Goal: Information Seeking & Learning: Check status

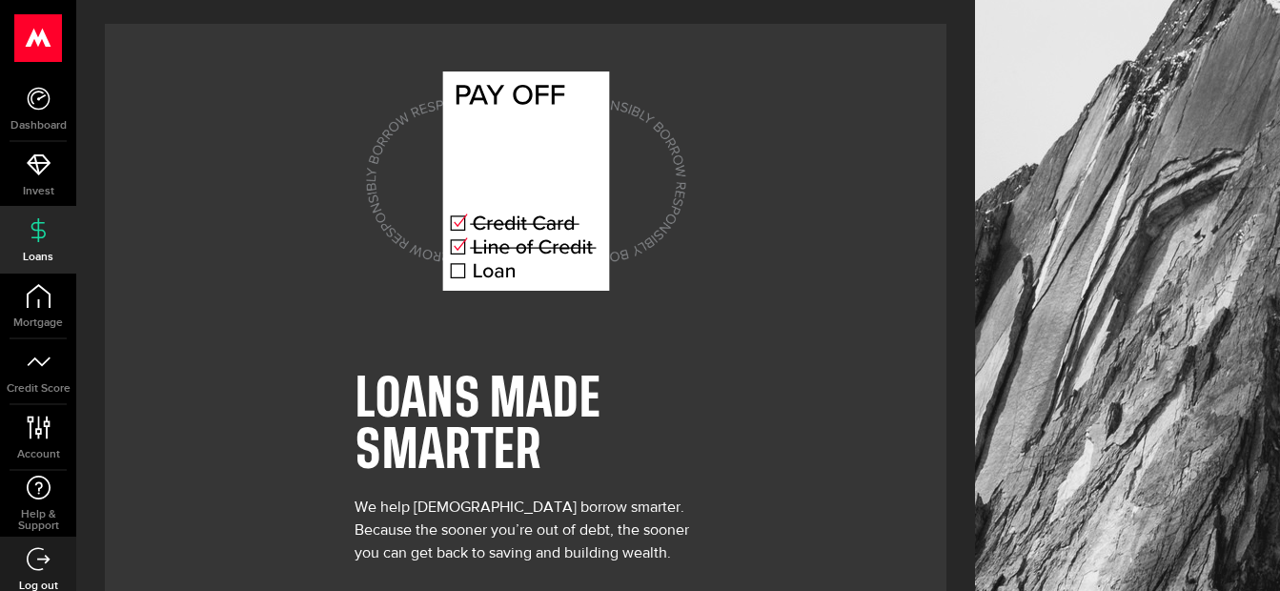
click at [33, 241] on icon at bounding box center [39, 230] width 24 height 24
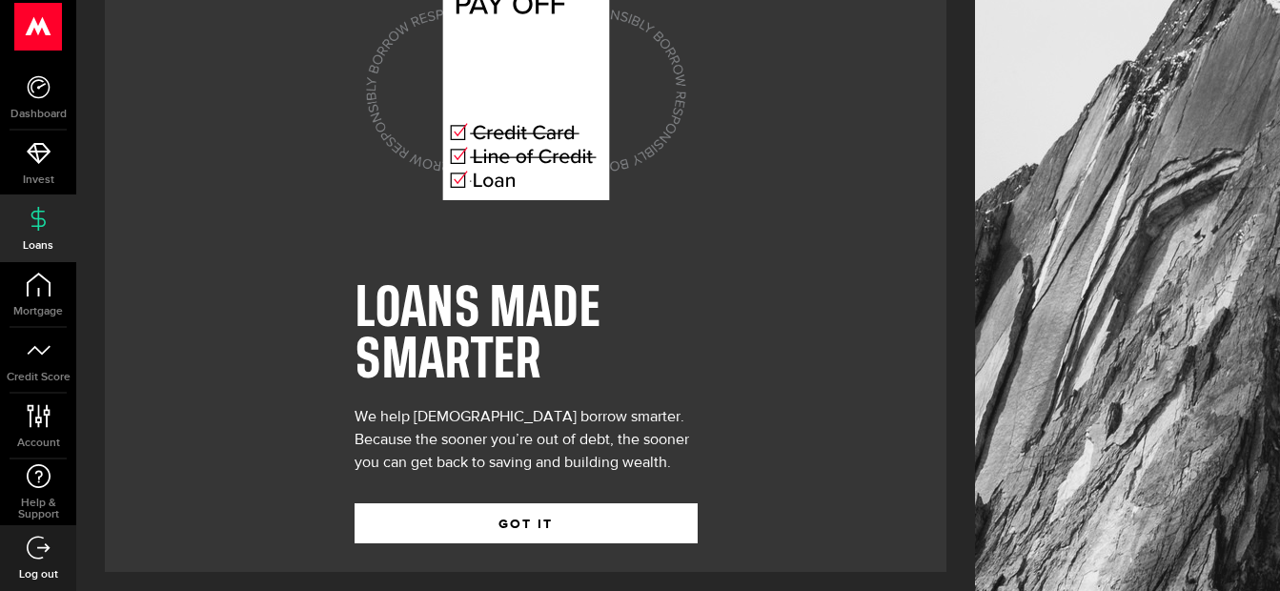
scroll to position [98, 0]
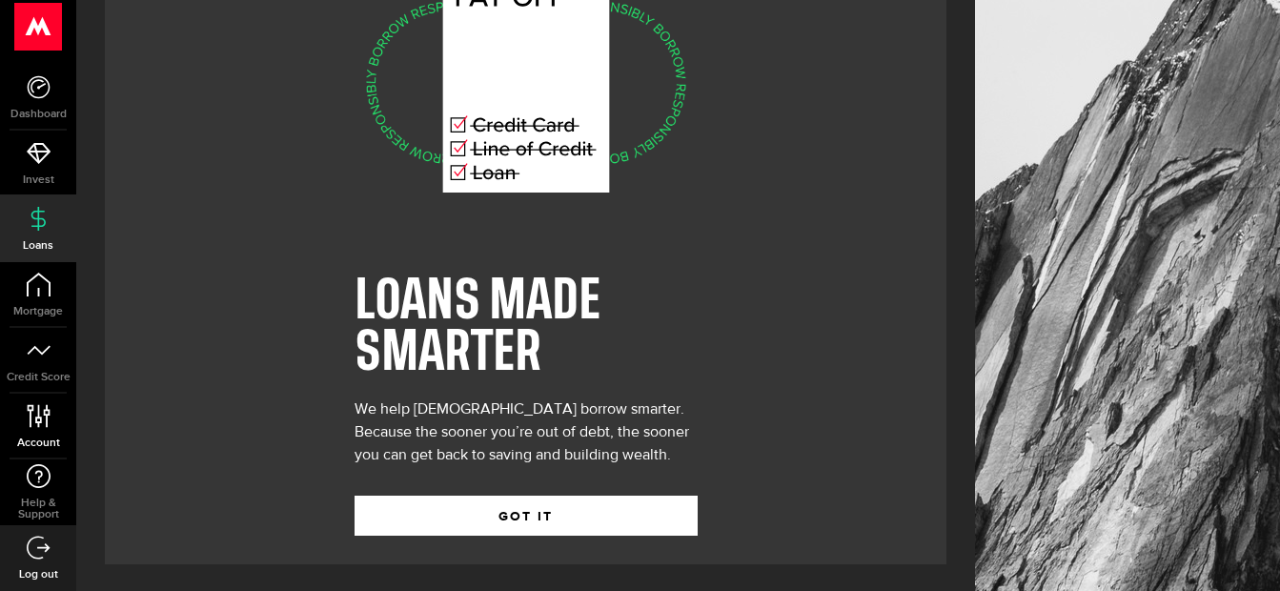
click at [42, 419] on icon at bounding box center [39, 416] width 26 height 24
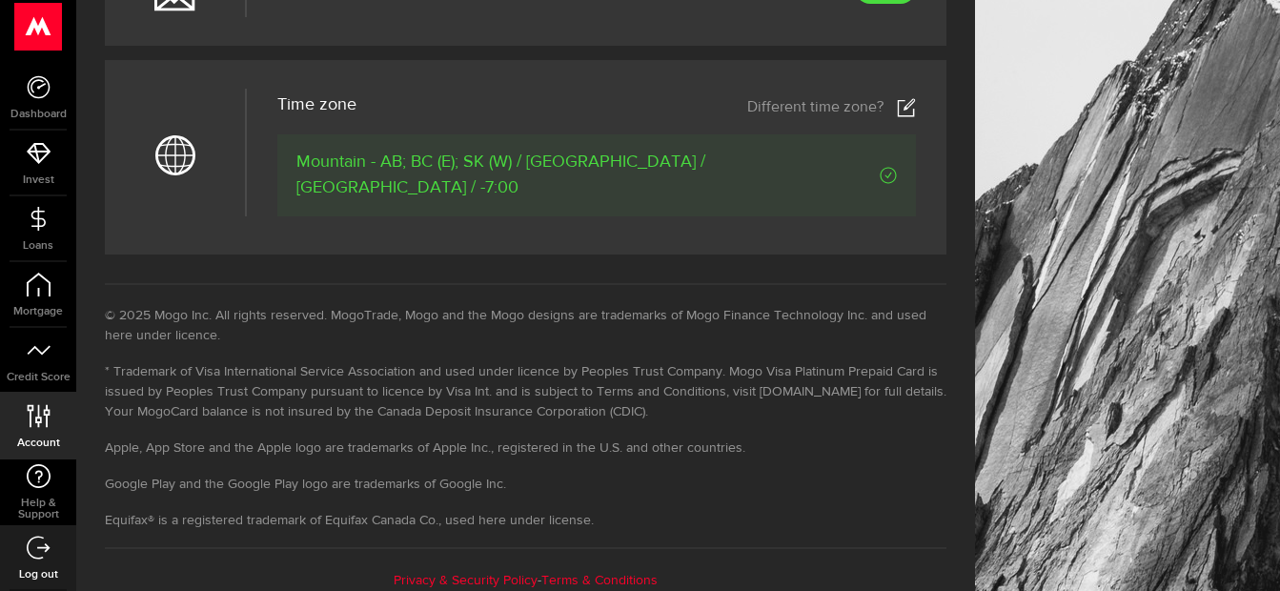
scroll to position [1003, 0]
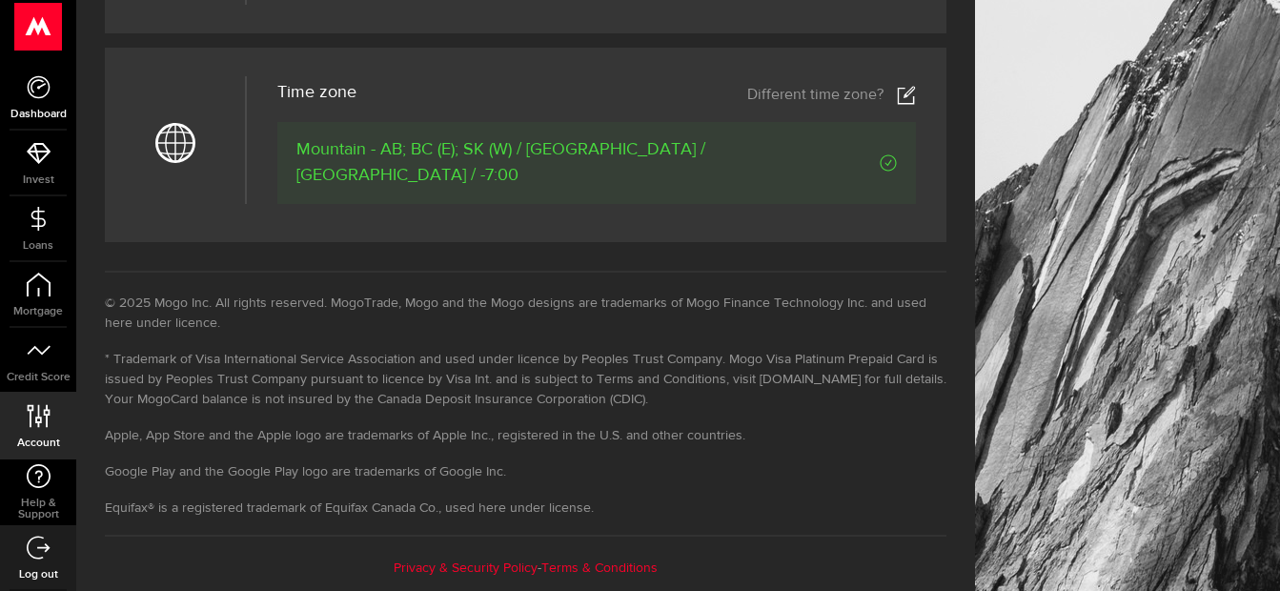
click at [44, 94] on icon at bounding box center [39, 87] width 24 height 24
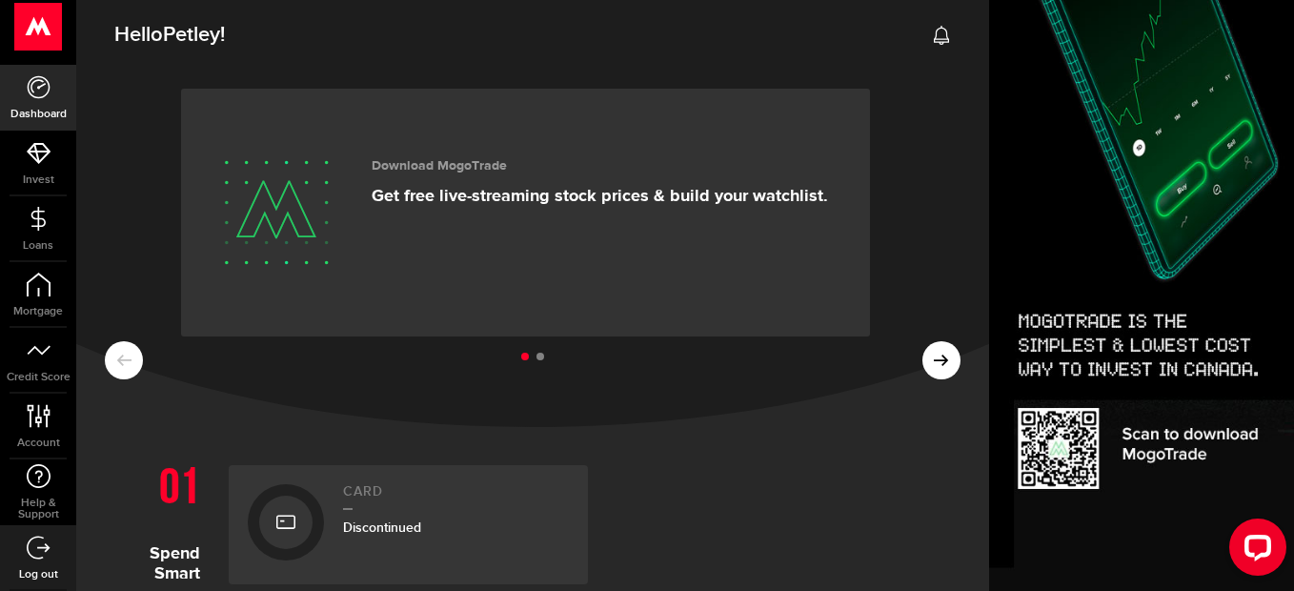
click at [928, 346] on ul at bounding box center [533, 357] width 856 height 25
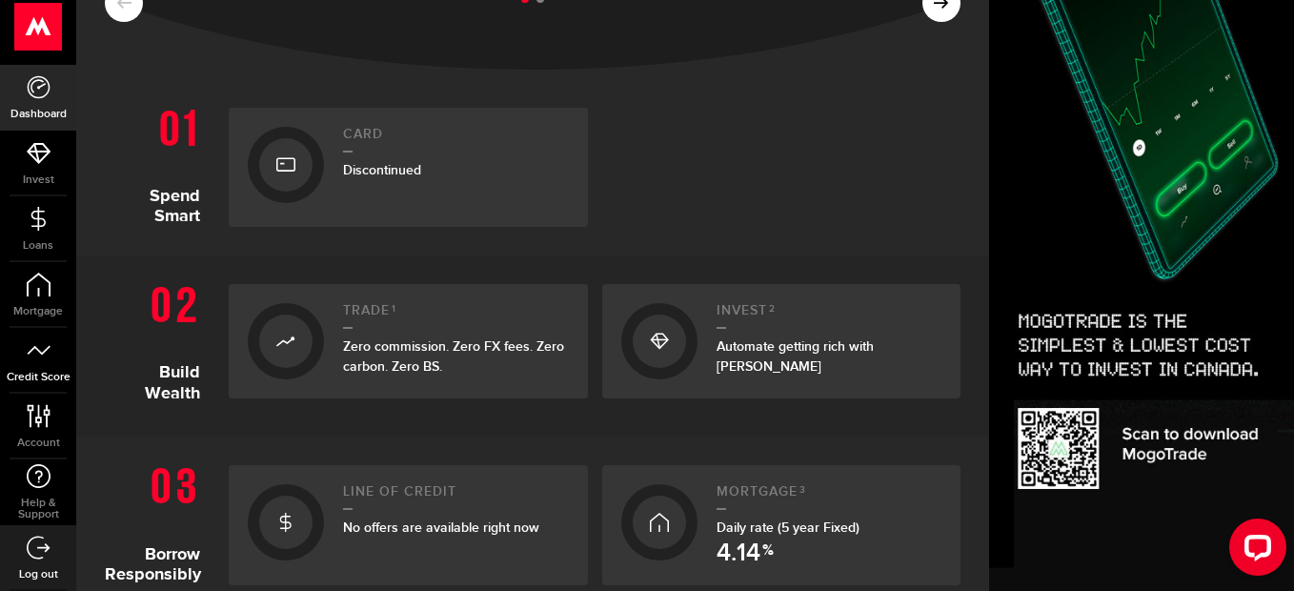
scroll to position [354, 0]
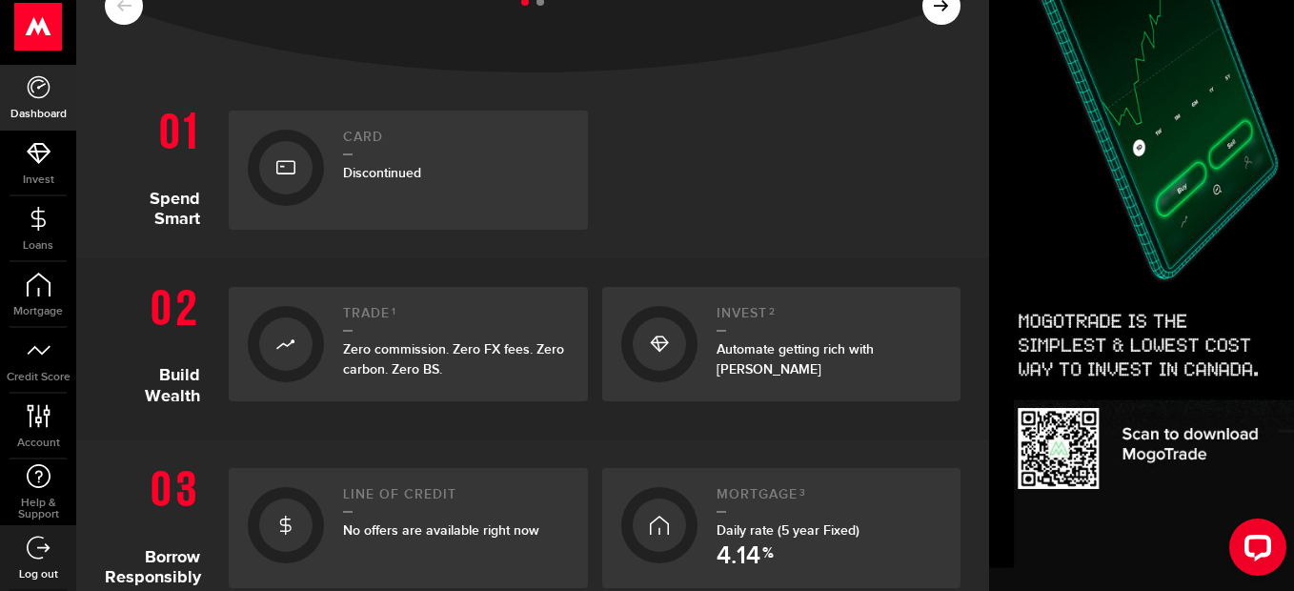
click at [346, 179] on span "Discontinued" at bounding box center [382, 173] width 78 height 16
click at [278, 165] on icon at bounding box center [285, 167] width 19 height 30
click at [291, 160] on icon at bounding box center [285, 167] width 19 height 30
click at [917, 10] on ul at bounding box center [533, 2] width 856 height 25
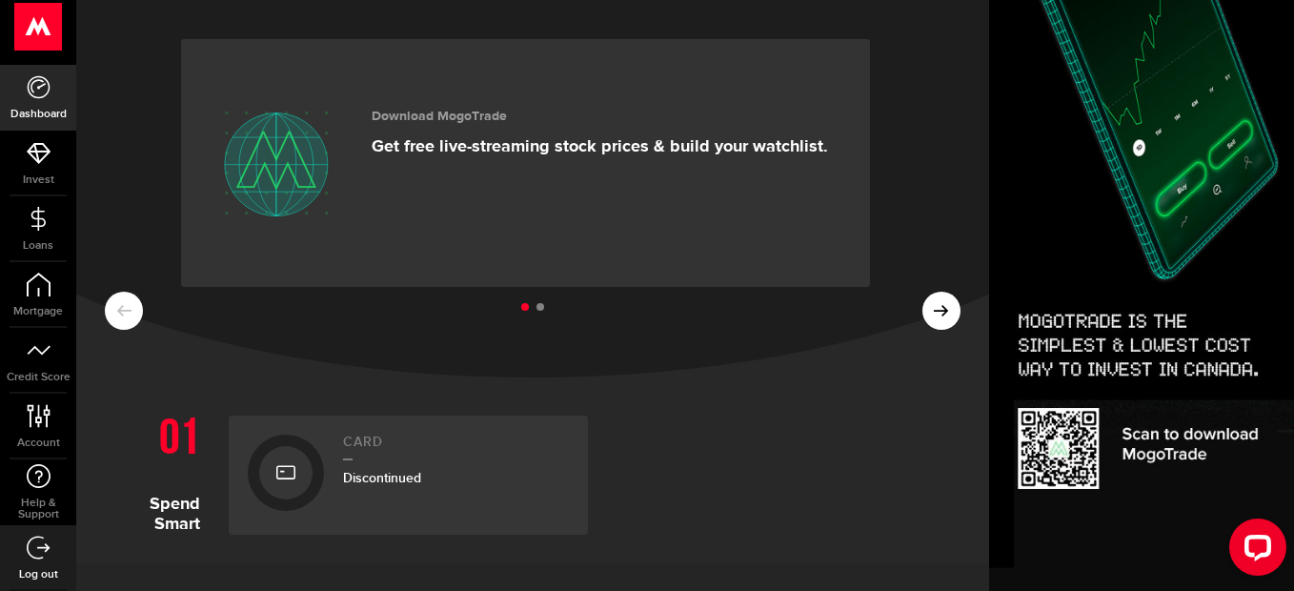
scroll to position [0, 0]
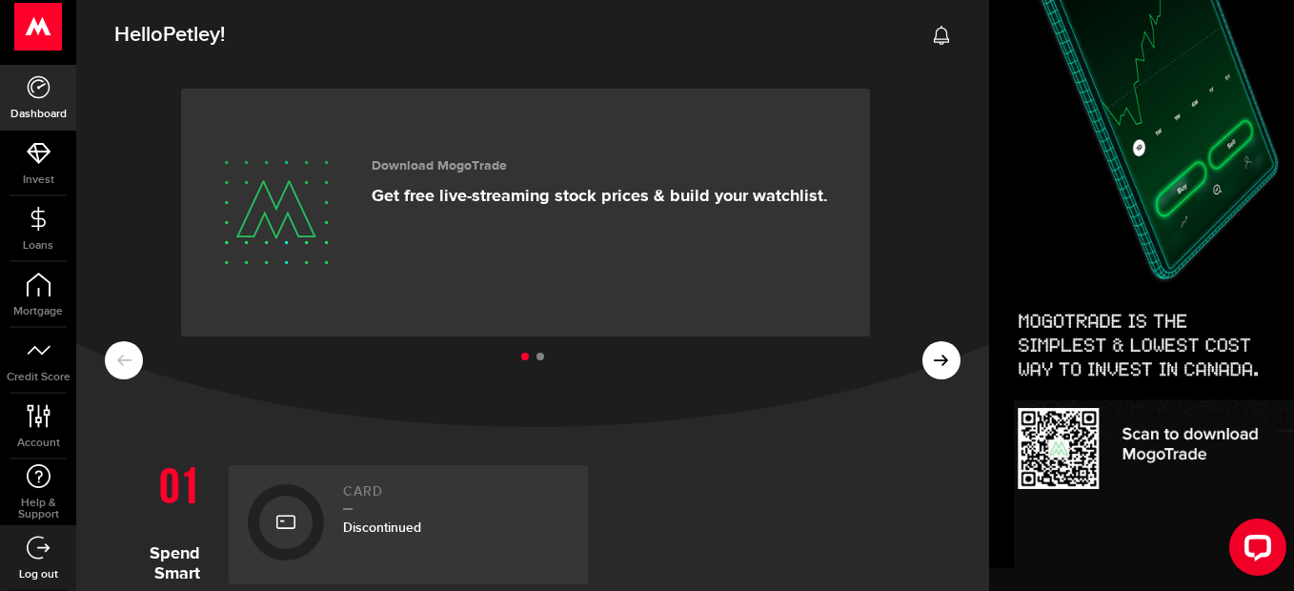
click at [40, 91] on icon at bounding box center [39, 87] width 24 height 24
click at [929, 364] on ul at bounding box center [533, 357] width 856 height 25
click at [929, 363] on ul at bounding box center [533, 357] width 856 height 25
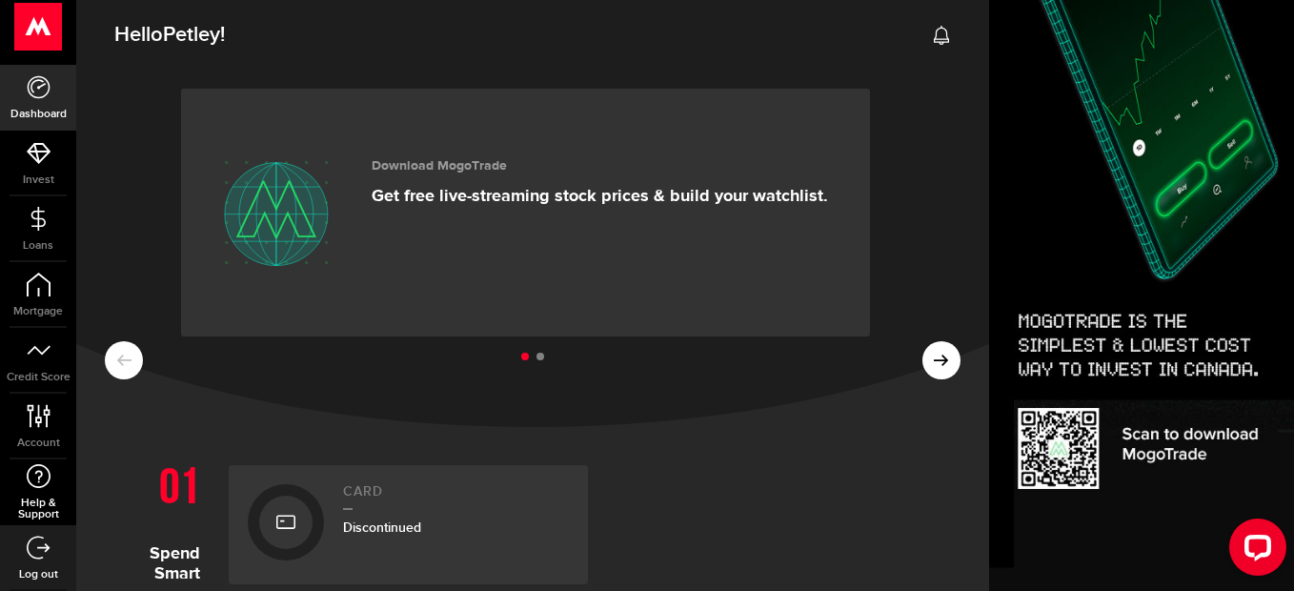
click at [25, 511] on span "Help & Support" at bounding box center [38, 508] width 76 height 23
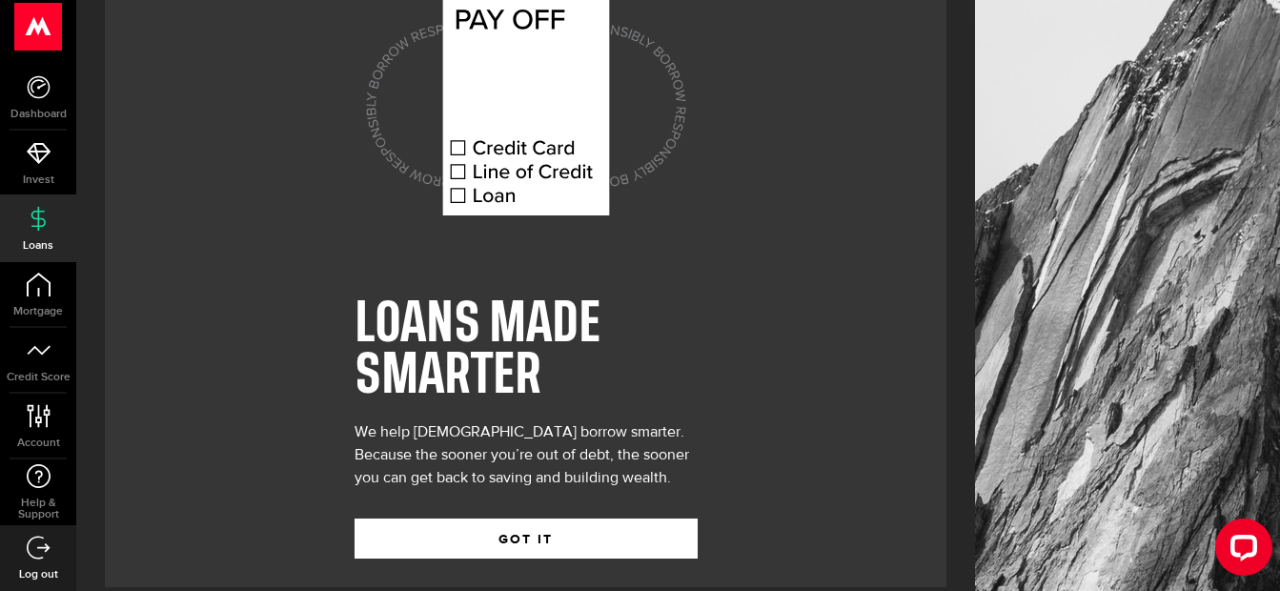
scroll to position [98, 0]
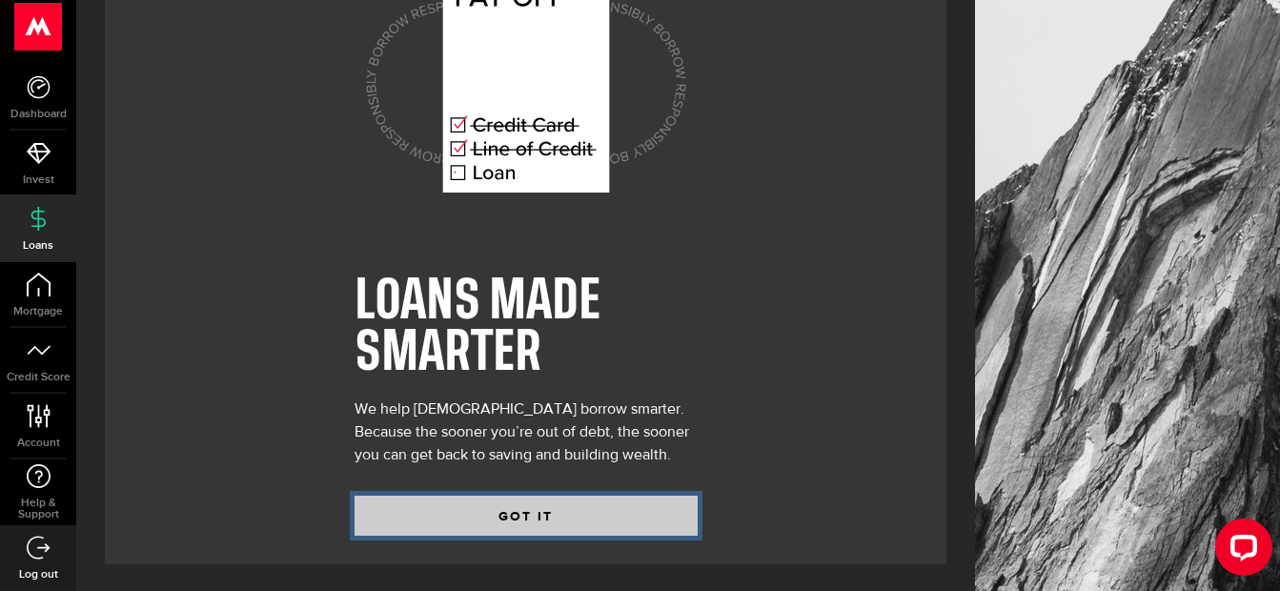
click at [459, 510] on button "GOT IT" at bounding box center [525, 516] width 343 height 40
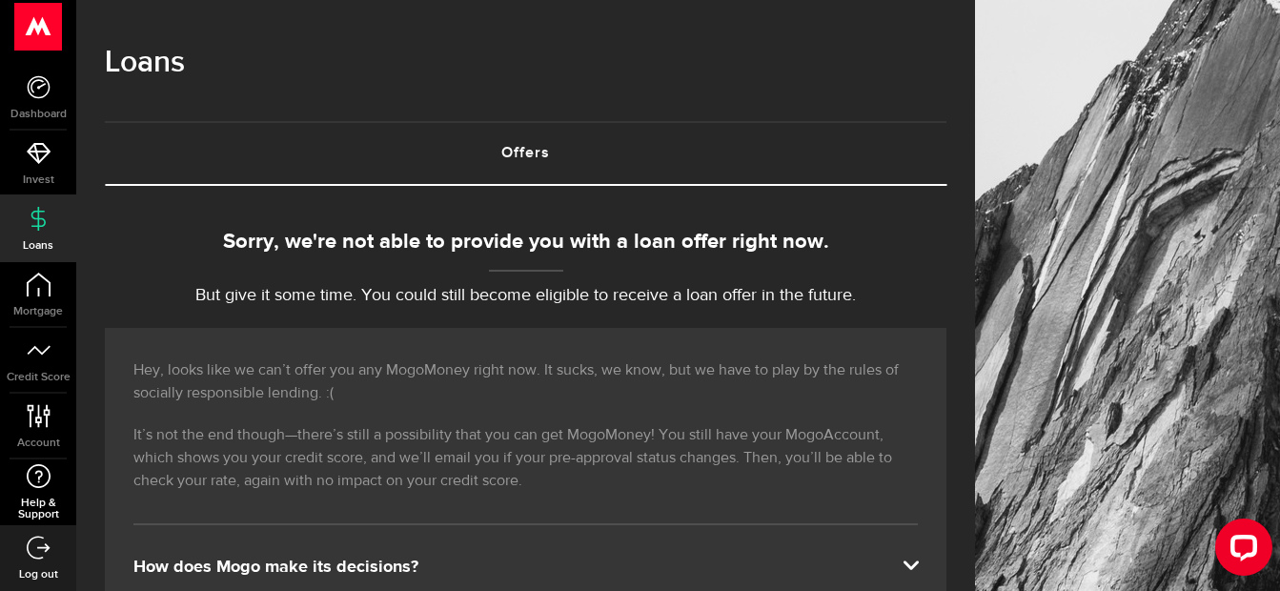
click at [40, 467] on icon at bounding box center [39, 476] width 26 height 24
click at [771, 97] on div "Loans" at bounding box center [525, 72] width 841 height 97
click at [819, 56] on h1 "Loans" at bounding box center [525, 63] width 841 height 50
click at [424, 27] on div "Loans" at bounding box center [525, 72] width 841 height 97
click at [45, 95] on use at bounding box center [38, 86] width 23 height 23
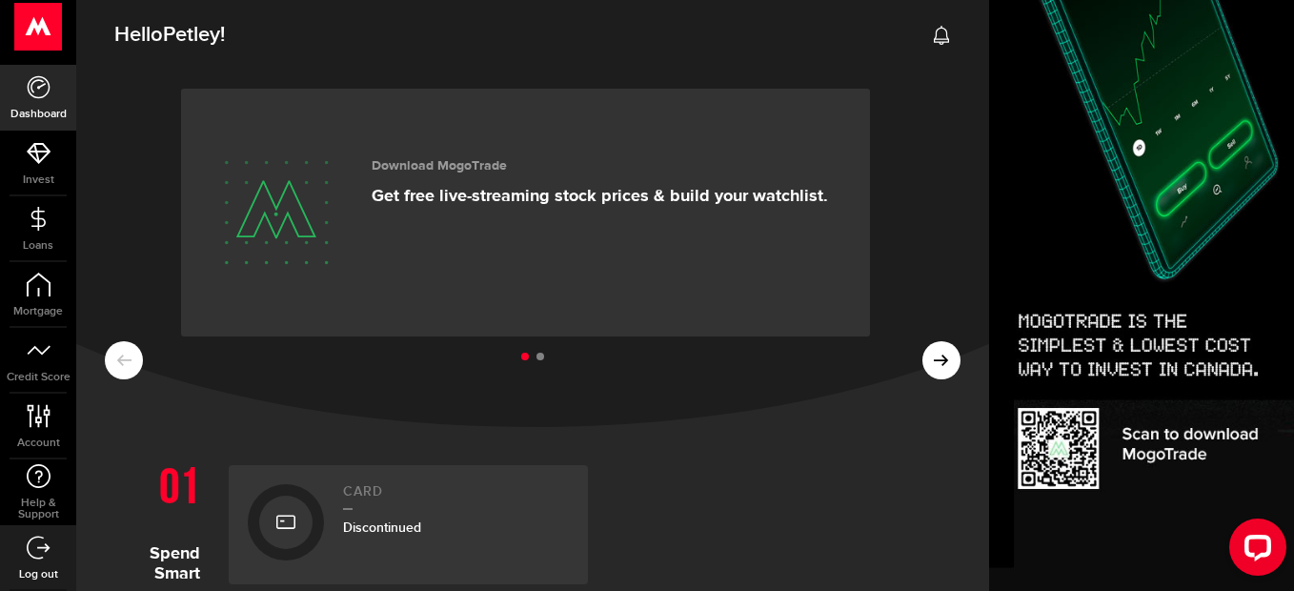
click at [14, 563] on link "Log out" at bounding box center [38, 557] width 76 height 65
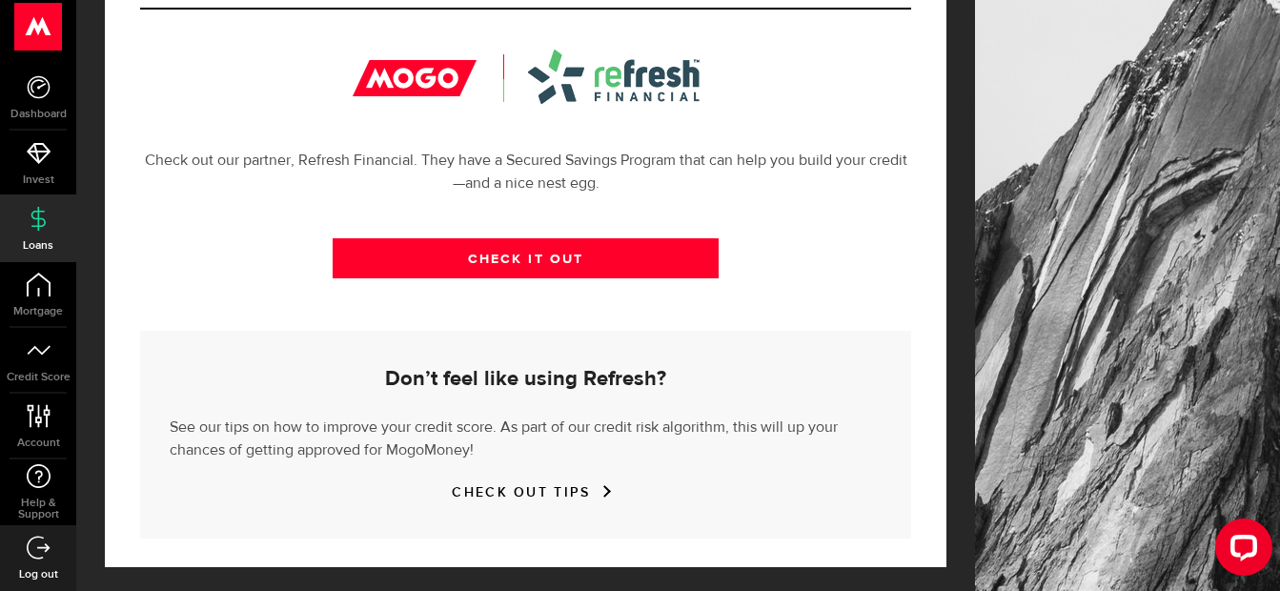
scroll to position [731, 0]
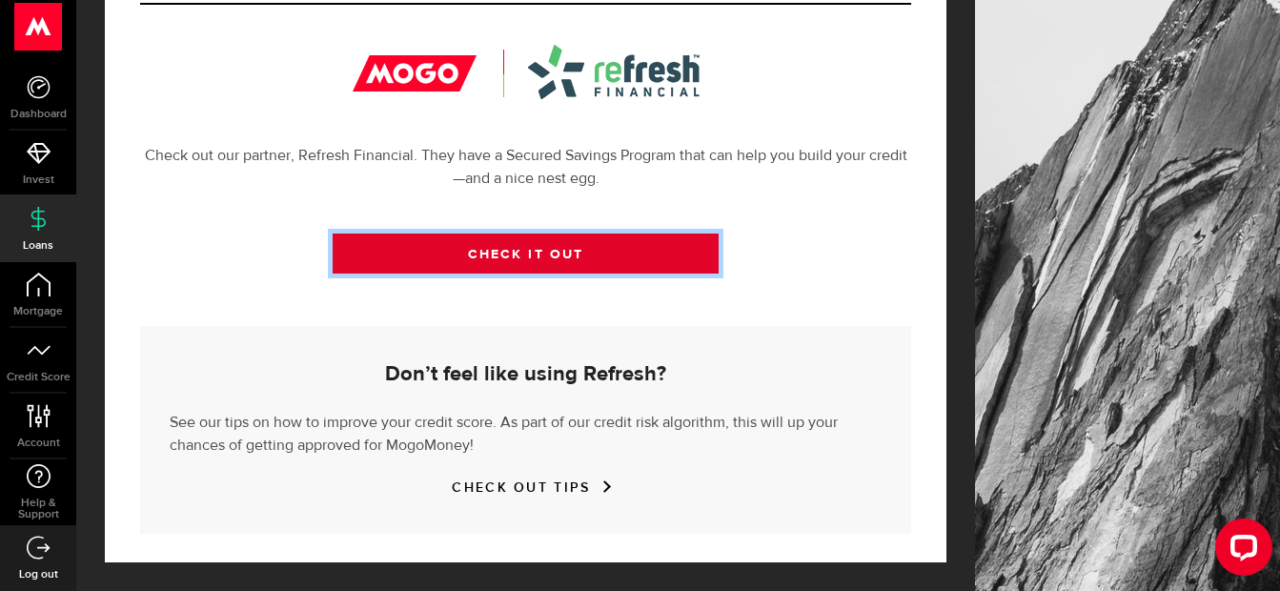
click at [576, 247] on link "CHECK IT OUT" at bounding box center [526, 253] width 386 height 40
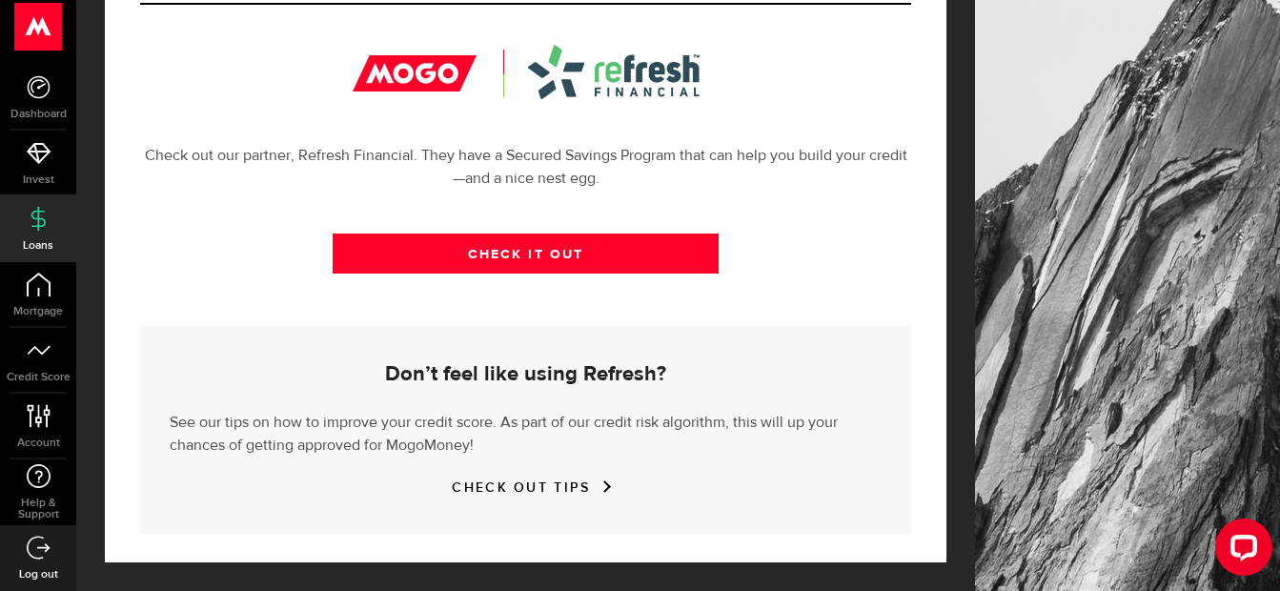
click at [537, 488] on link "CHECK OUT TIPS" at bounding box center [525, 487] width 147 height 16
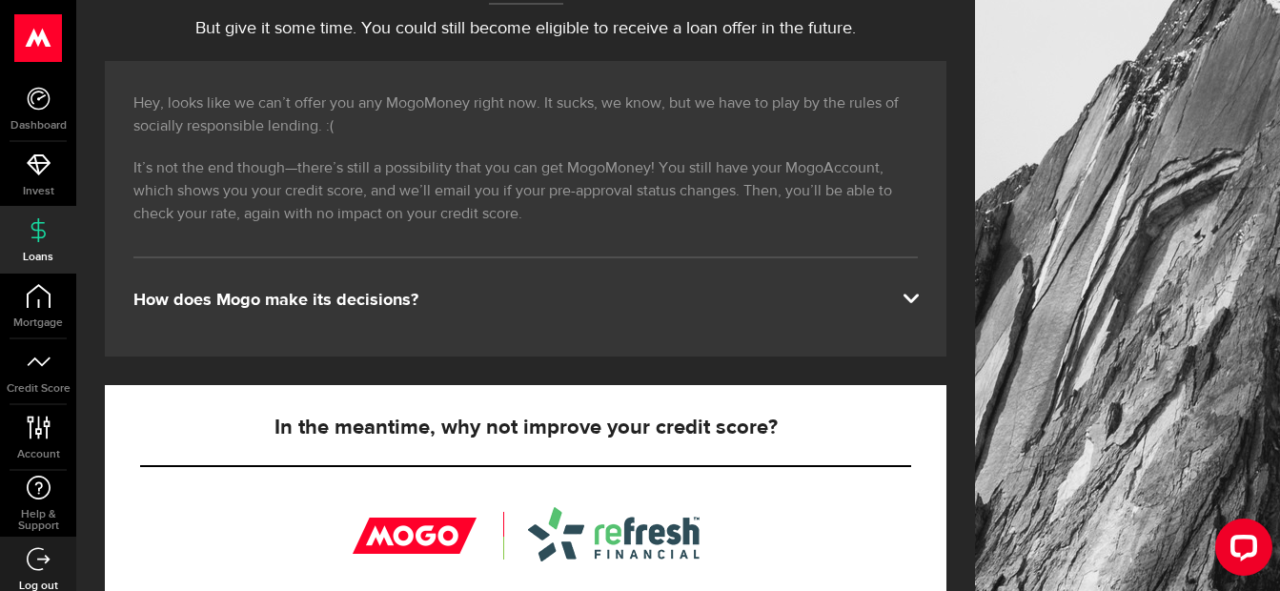
scroll to position [305, 0]
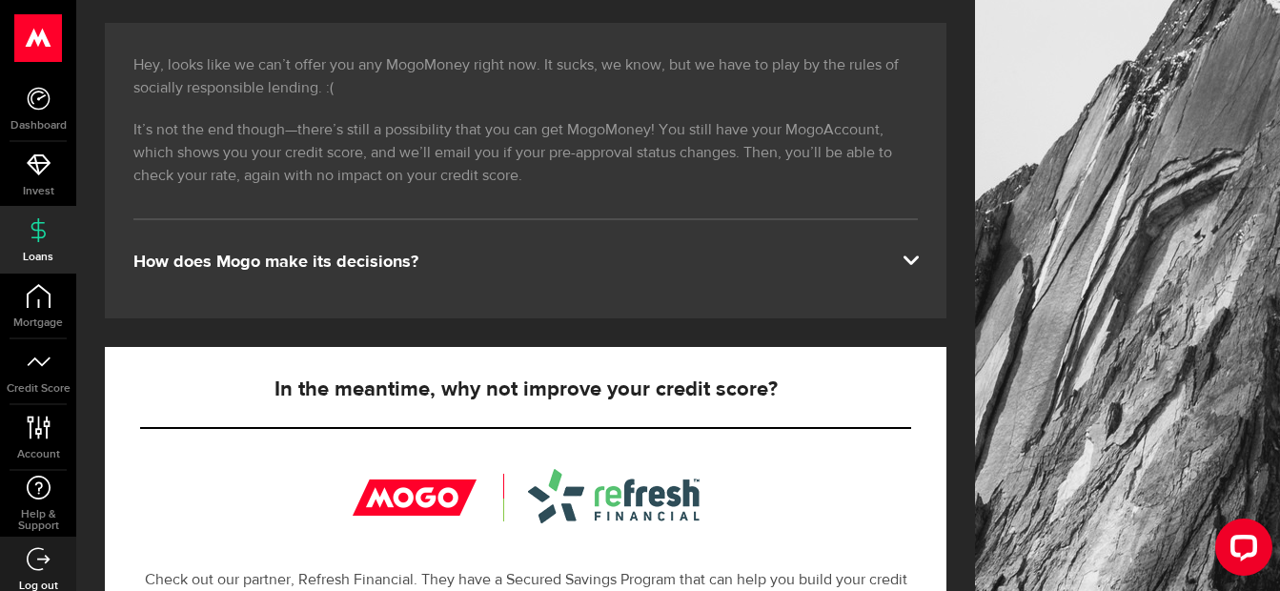
click at [918, 257] on span at bounding box center [909, 258] width 15 height 15
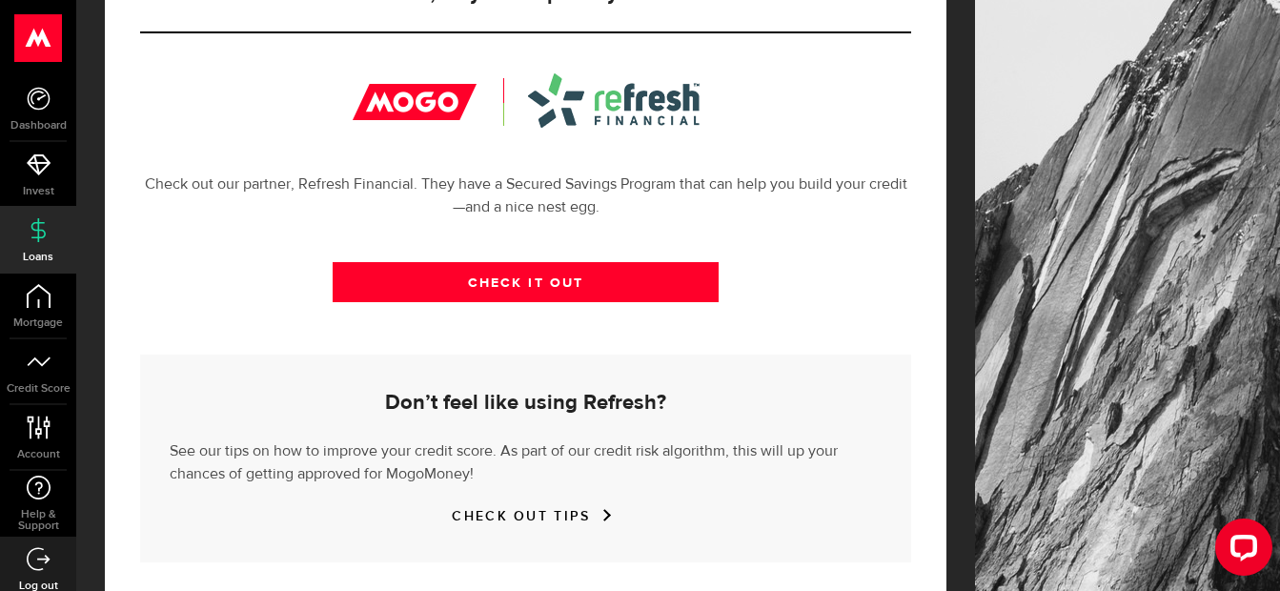
scroll to position [731, 0]
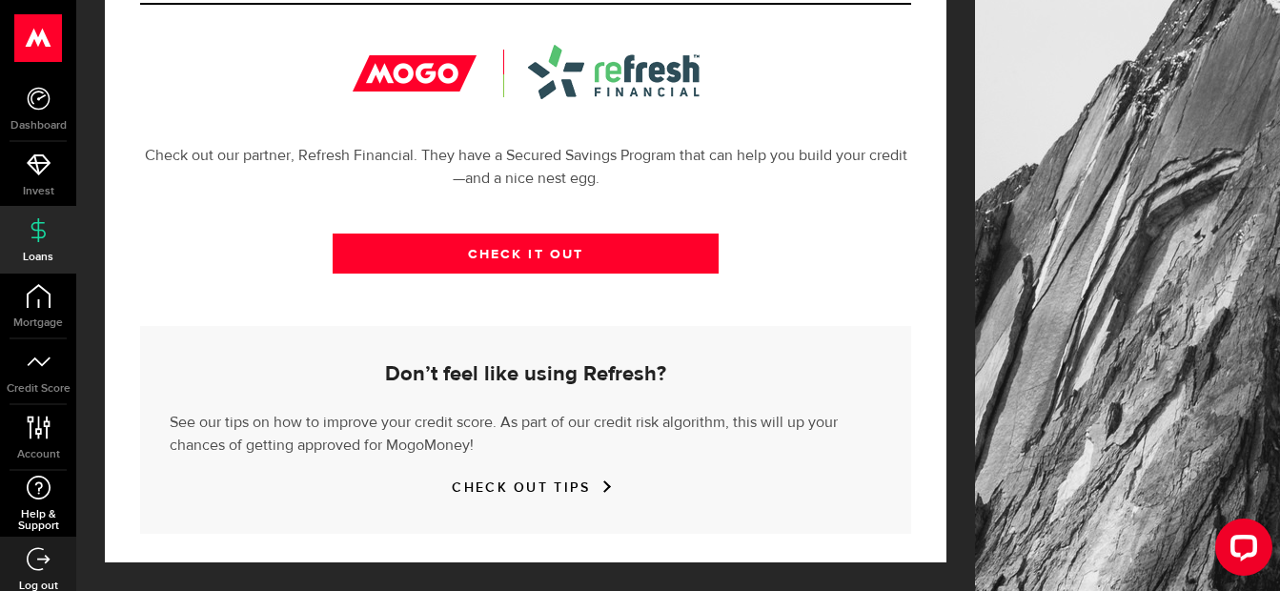
click at [47, 516] on span "Help & Support" at bounding box center [38, 520] width 76 height 23
